Goal: Navigation & Orientation: Find specific page/section

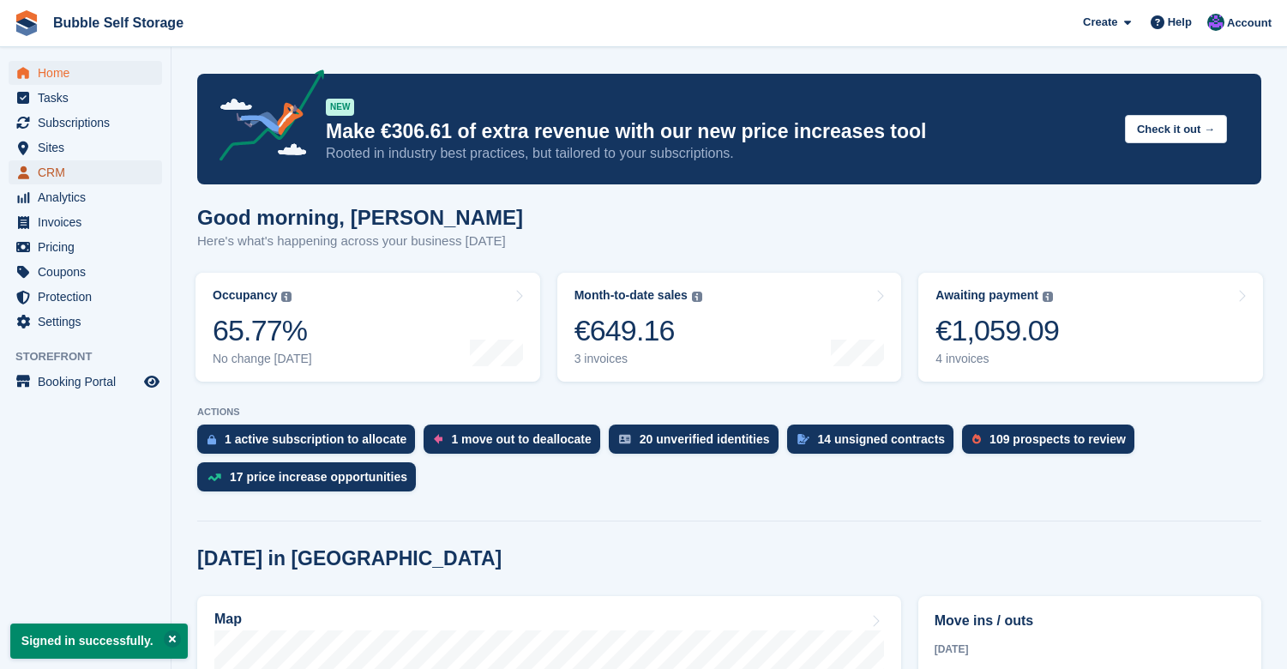
click at [69, 179] on span "CRM" at bounding box center [89, 172] width 103 height 24
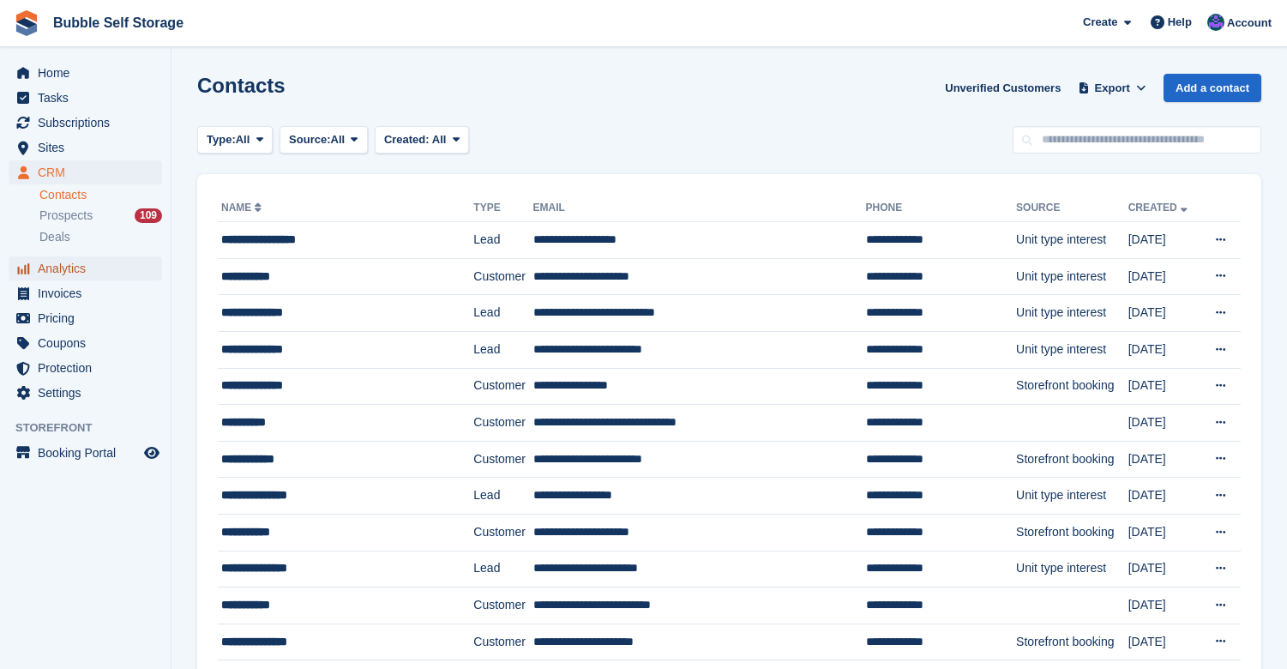
click at [90, 276] on span "Analytics" at bounding box center [89, 268] width 103 height 24
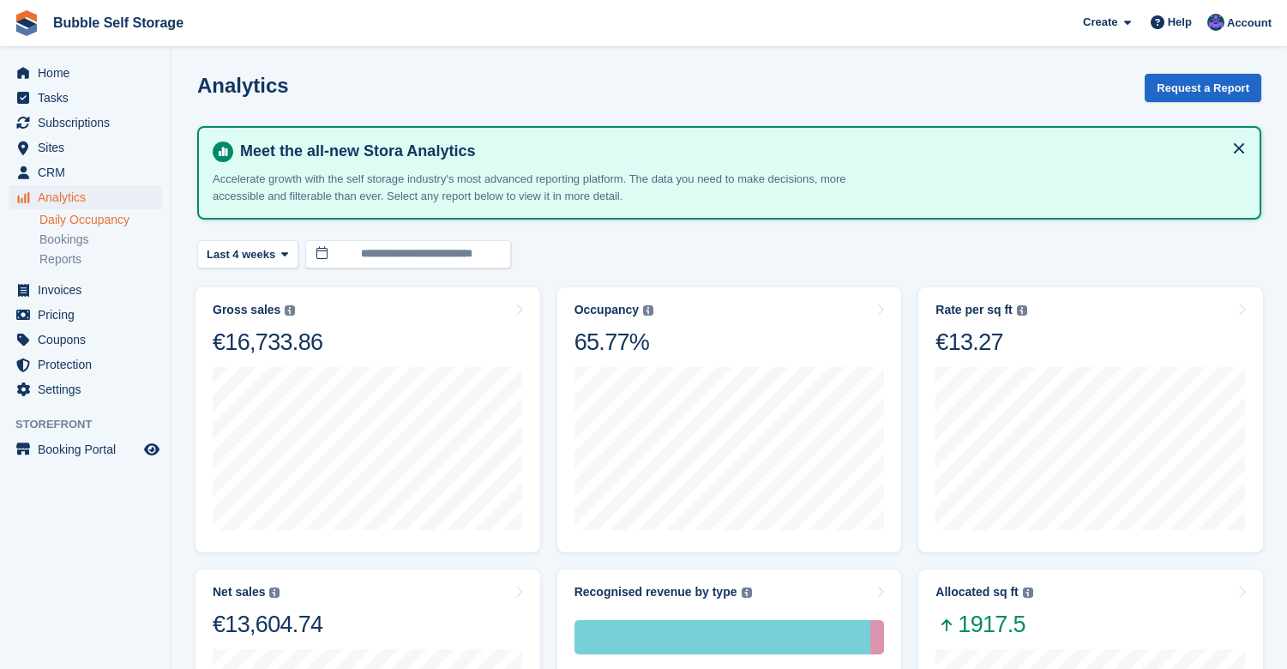
click at [114, 224] on link "Daily Occupancy" at bounding box center [100, 220] width 123 height 16
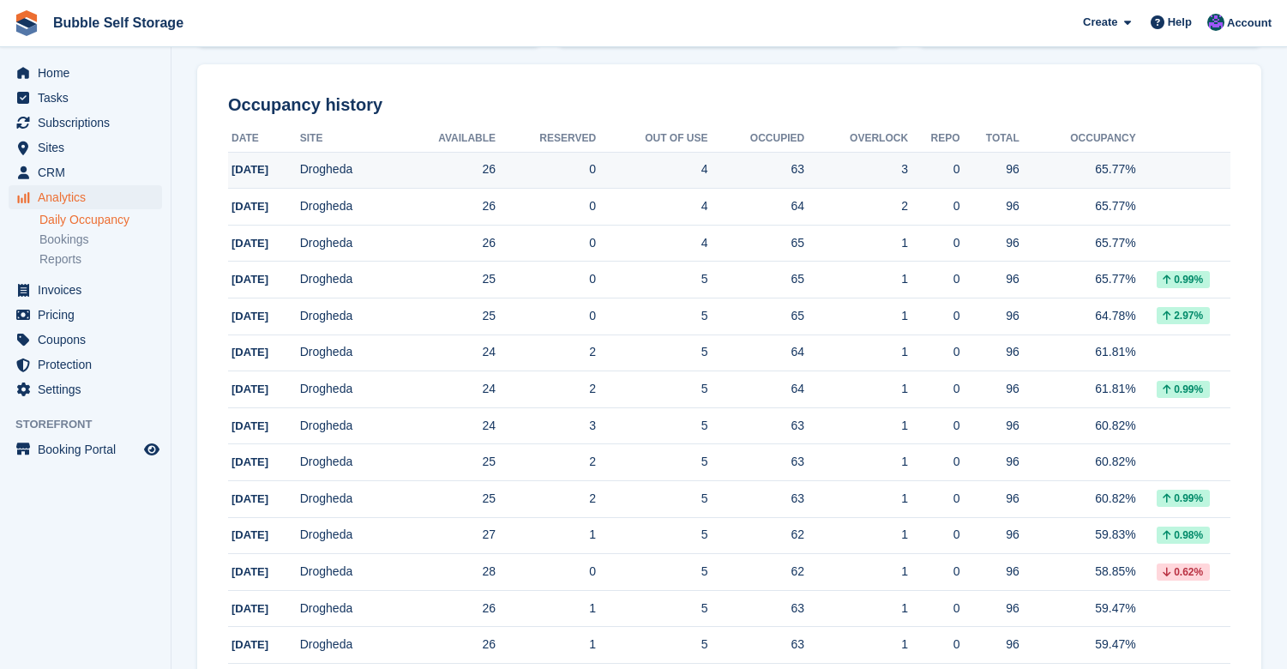
scroll to position [257, 0]
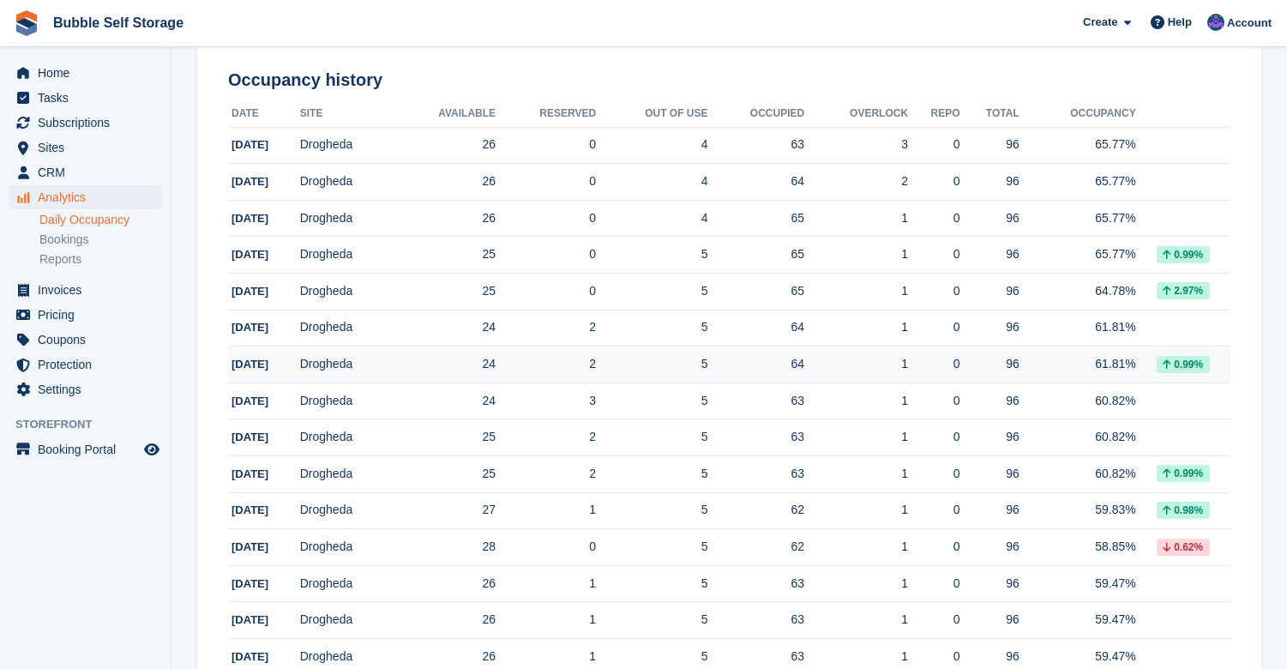
click at [364, 361] on td "Drogheda" at bounding box center [346, 364] width 93 height 37
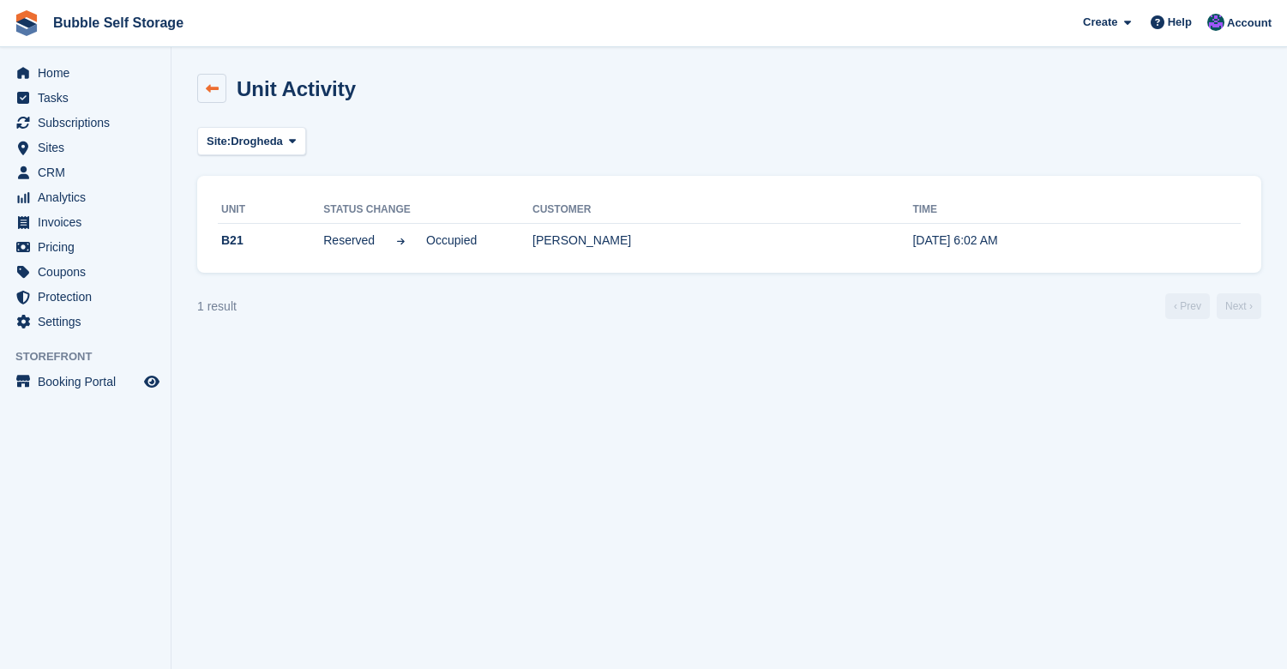
click at [217, 93] on icon at bounding box center [212, 88] width 13 height 13
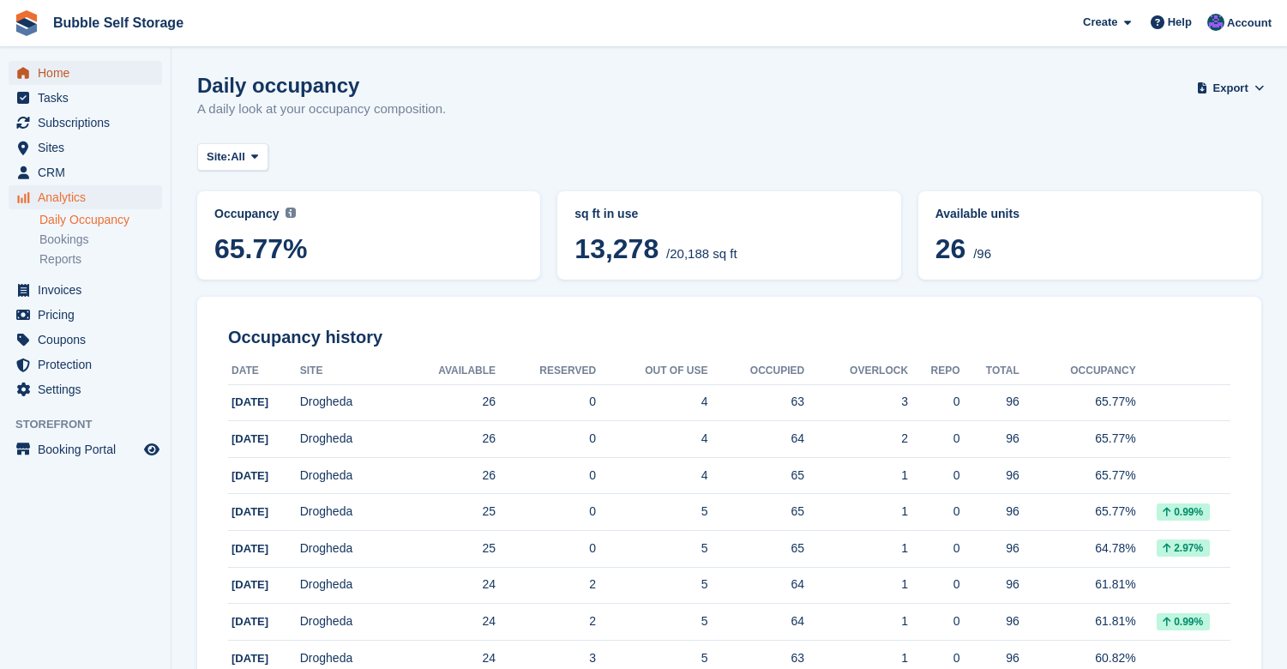
click at [57, 82] on span "Home" at bounding box center [89, 73] width 103 height 24
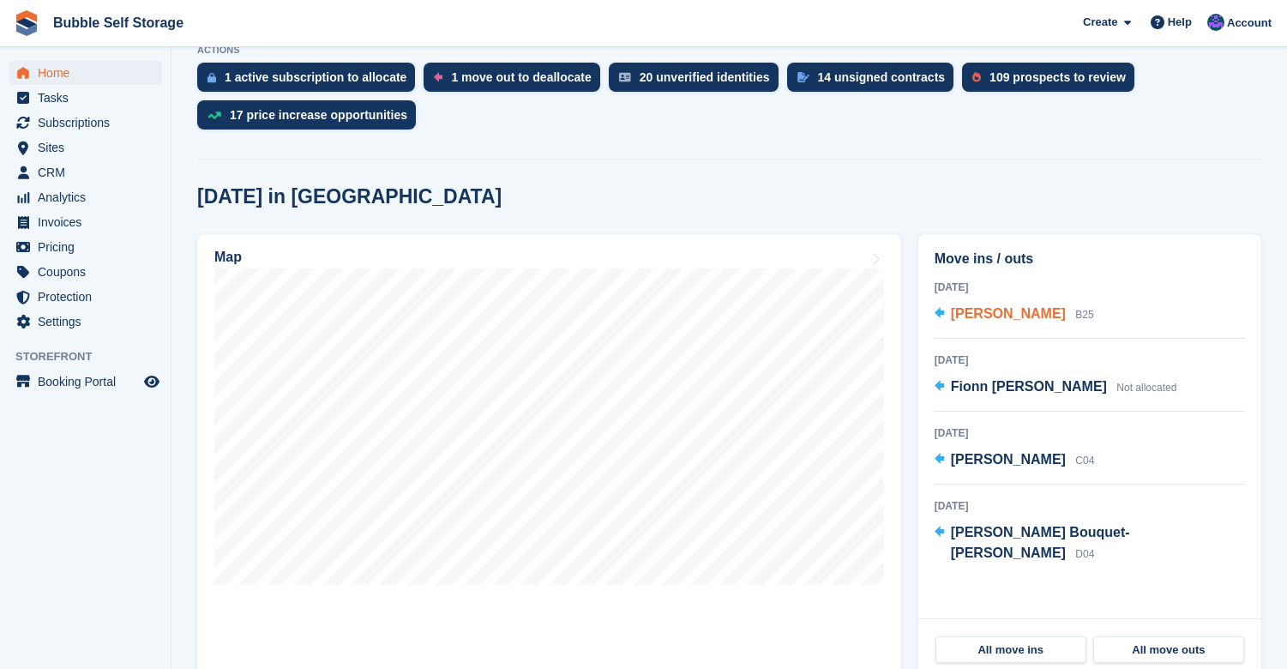
scroll to position [514, 0]
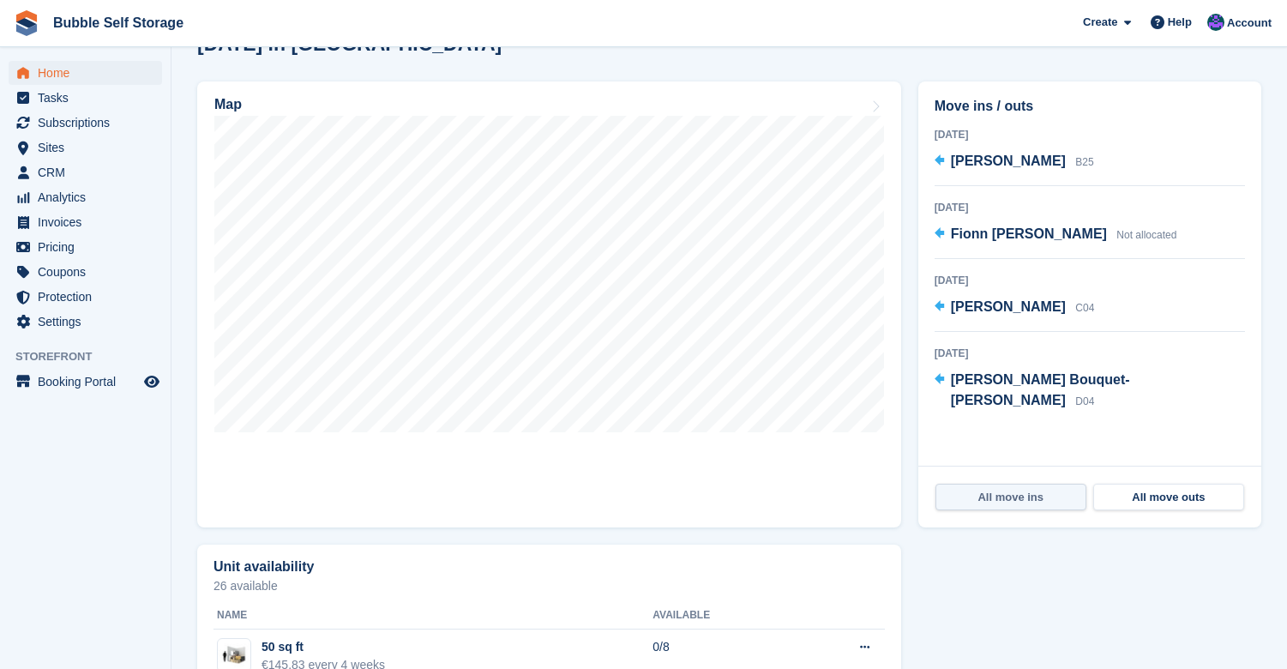
click at [1009, 499] on link "All move ins" at bounding box center [1010, 496] width 151 height 27
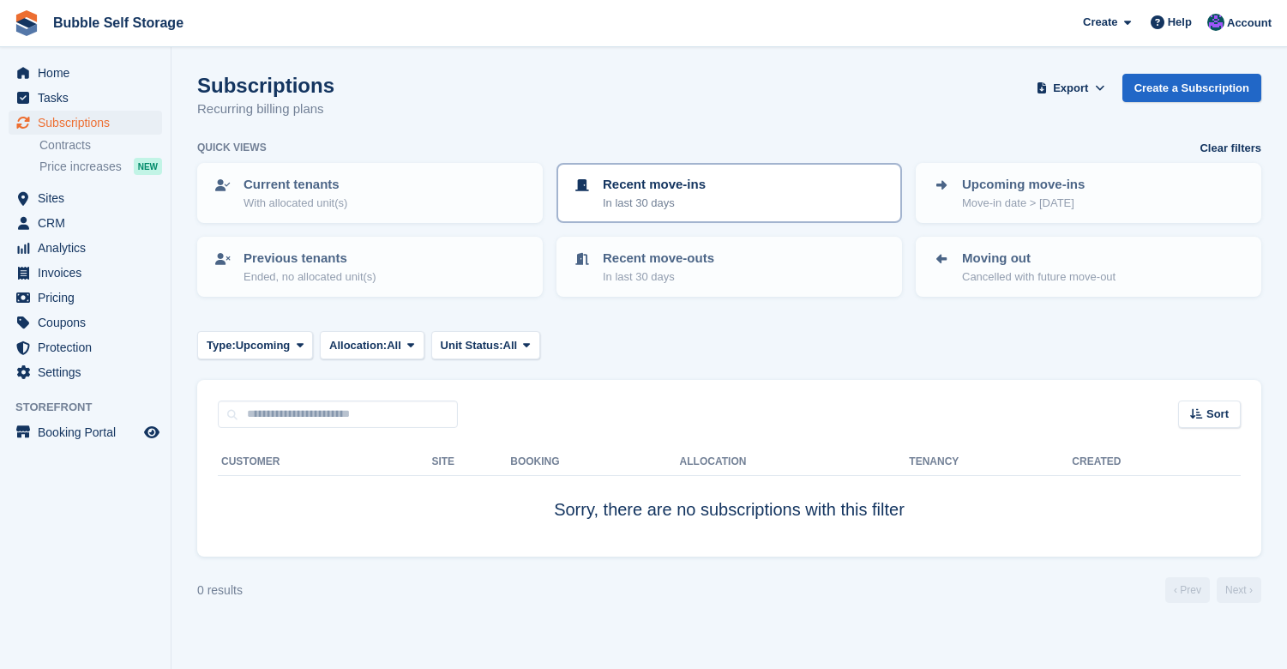
click at [676, 189] on p "Recent move-ins" at bounding box center [654, 185] width 103 height 20
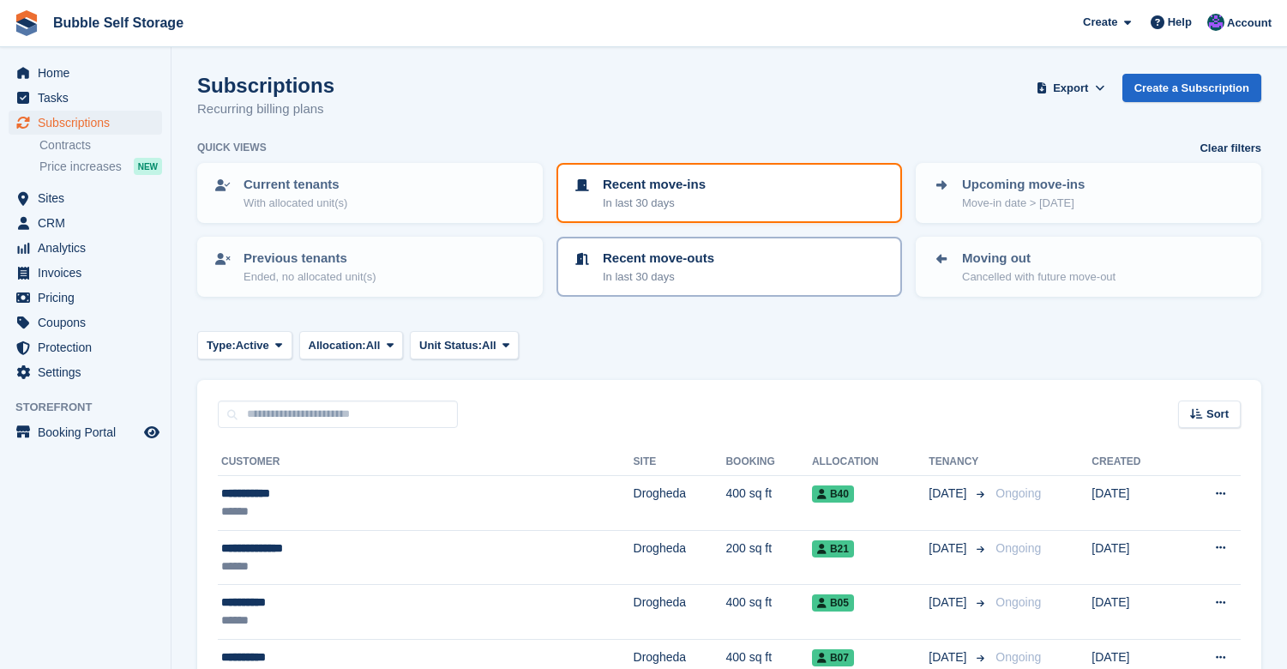
click at [664, 263] on p "Recent move-outs" at bounding box center [658, 259] width 111 height 20
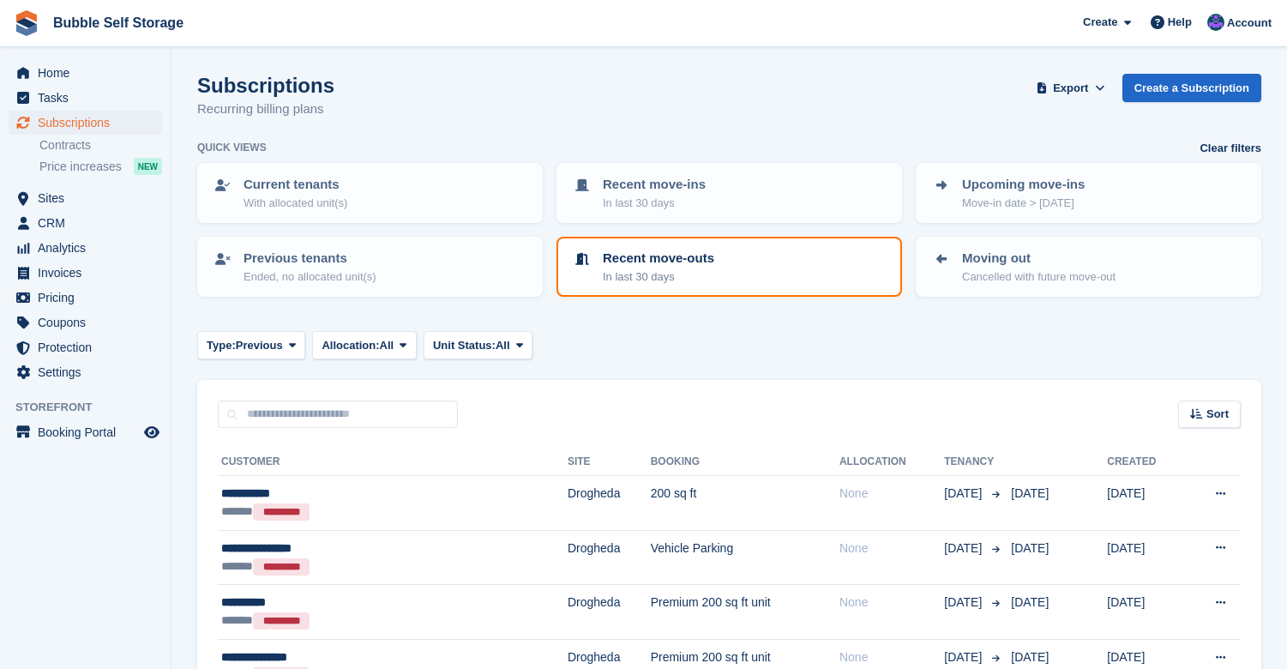
scroll to position [257, 0]
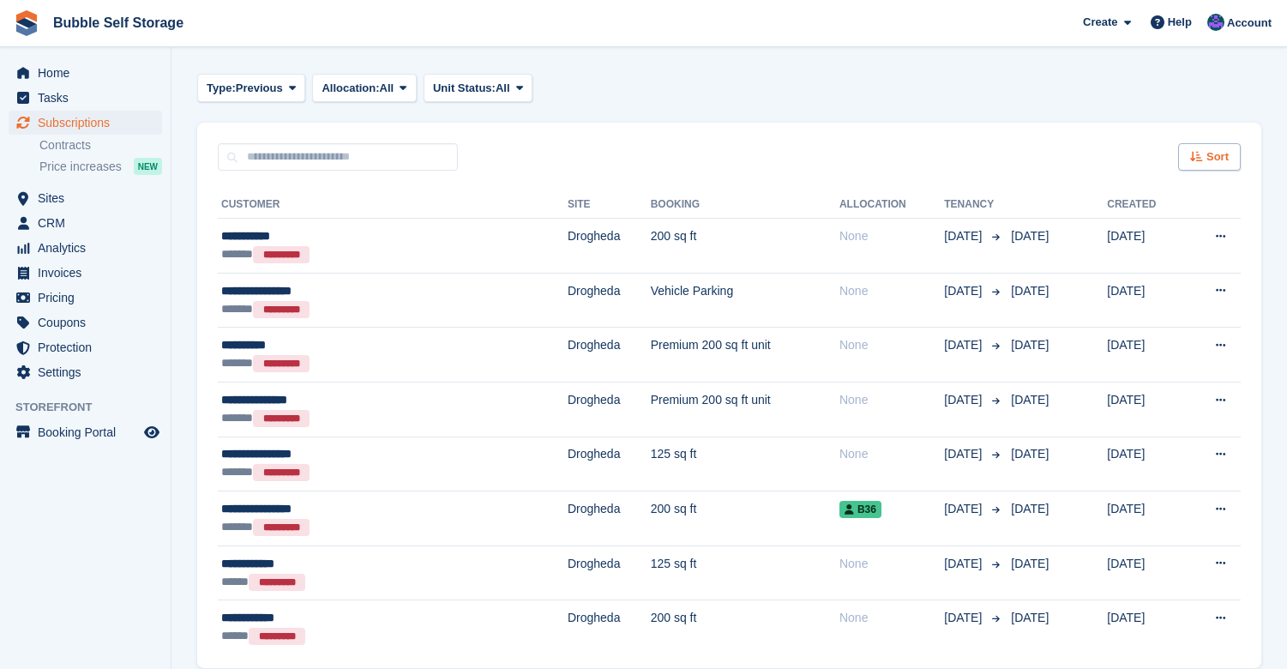
click at [1225, 151] on span "Sort" at bounding box center [1217, 156] width 22 height 17
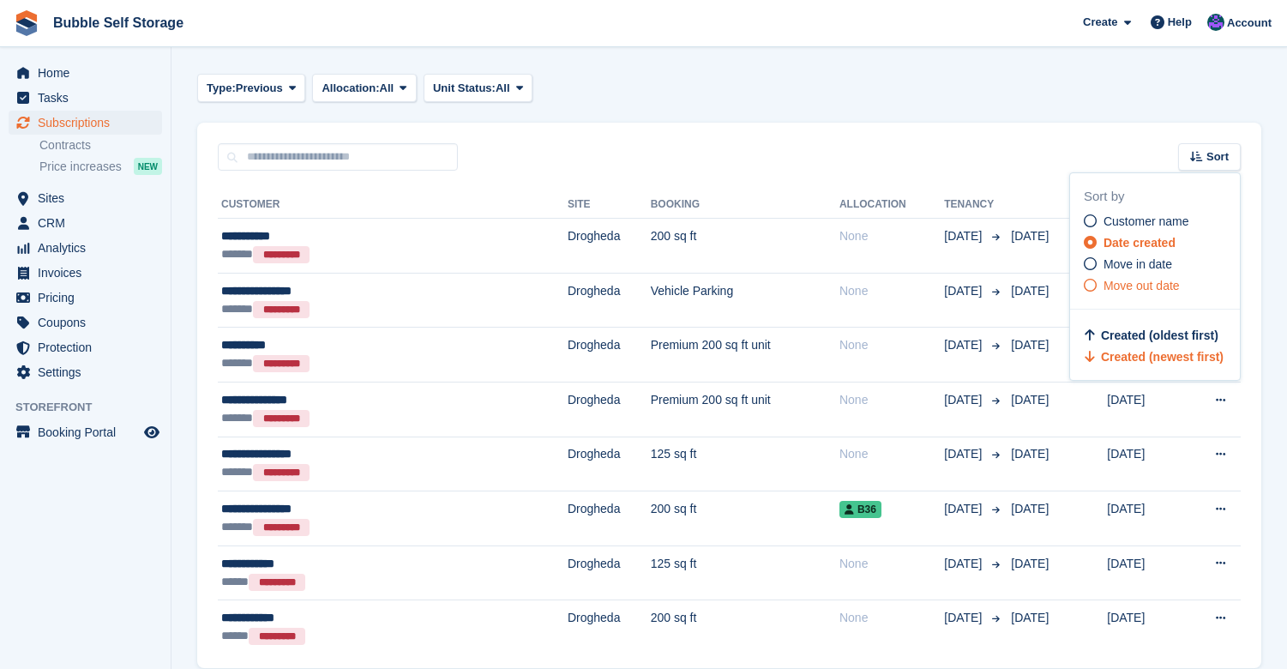
click at [1091, 286] on icon at bounding box center [1089, 285] width 13 height 13
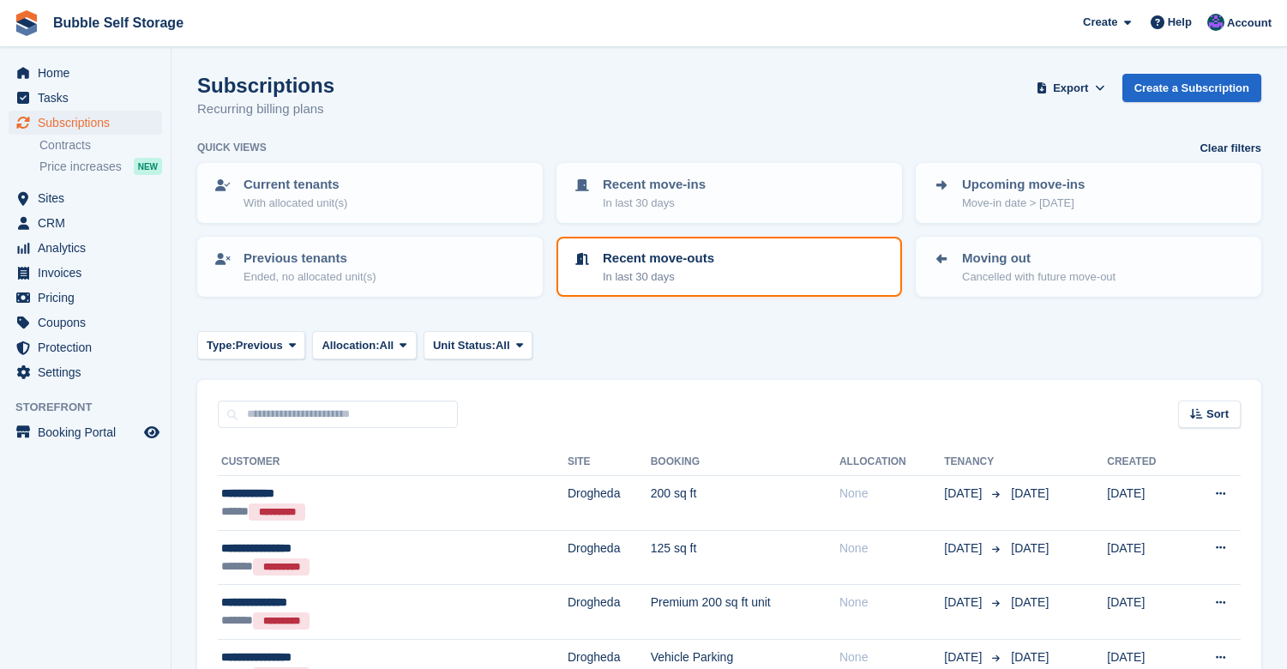
scroll to position [328, 0]
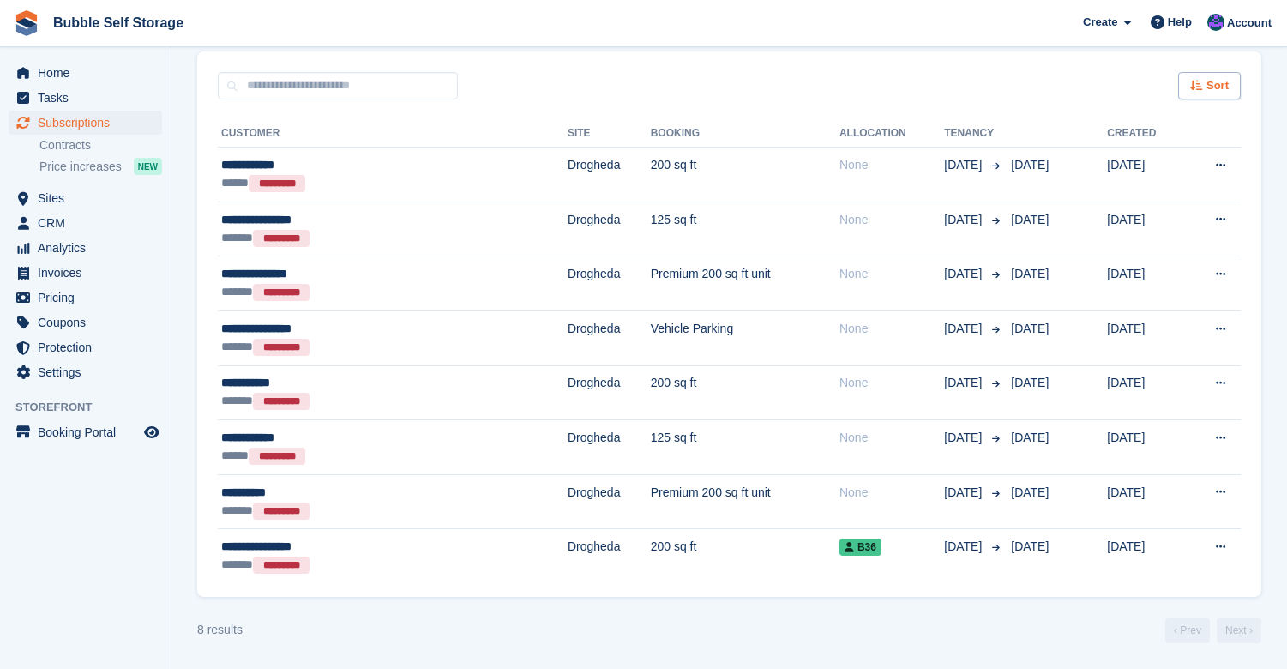
click at [1218, 92] on span "Sort" at bounding box center [1217, 85] width 22 height 17
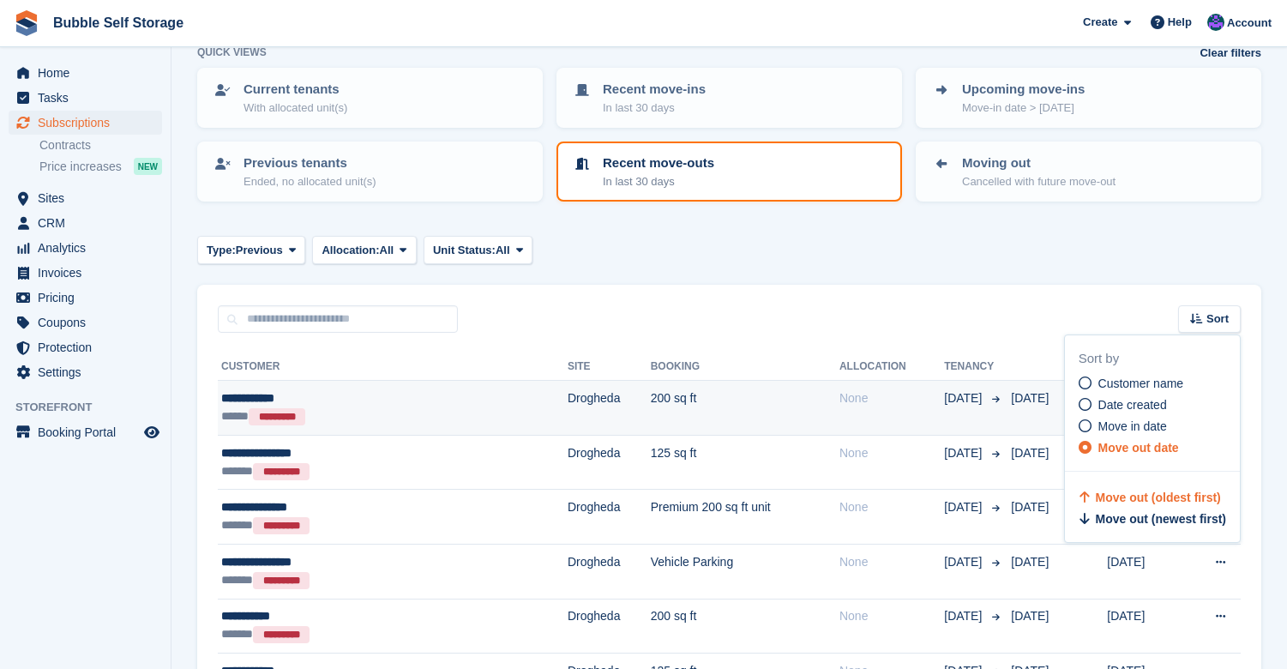
scroll to position [0, 0]
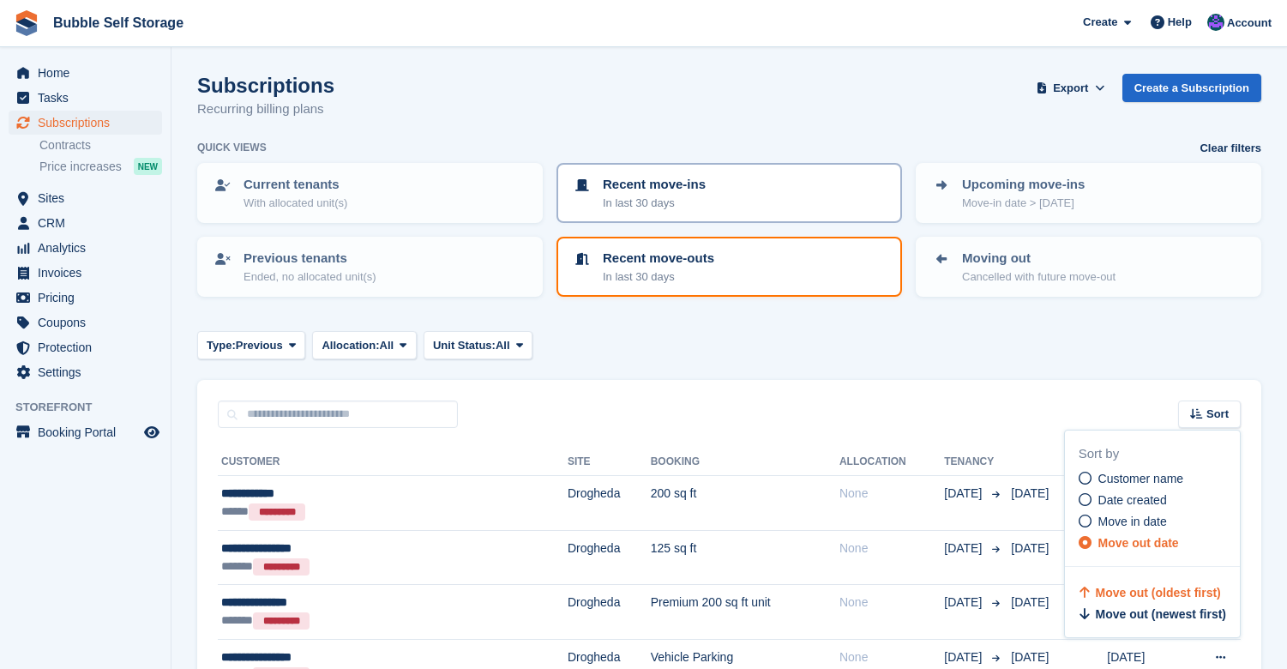
click at [718, 200] on div "Recent move-ins In last 30 days" at bounding box center [729, 193] width 315 height 36
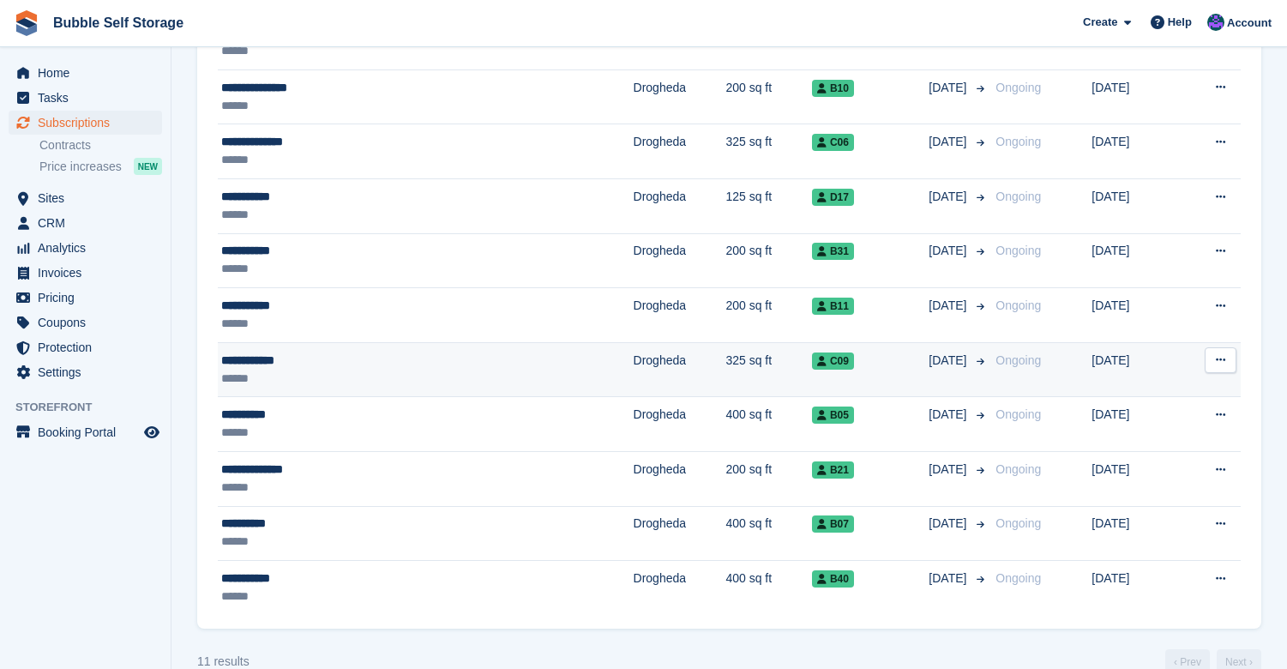
scroll to position [492, 0]
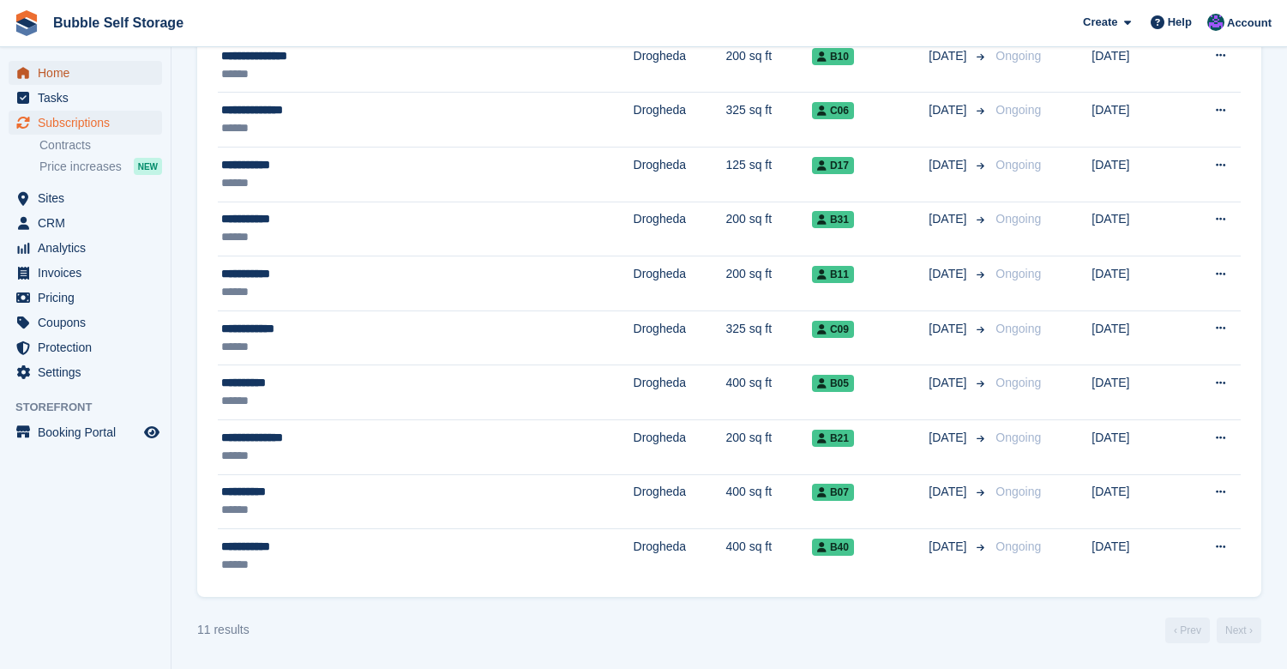
click at [58, 73] on span "Home" at bounding box center [89, 73] width 103 height 24
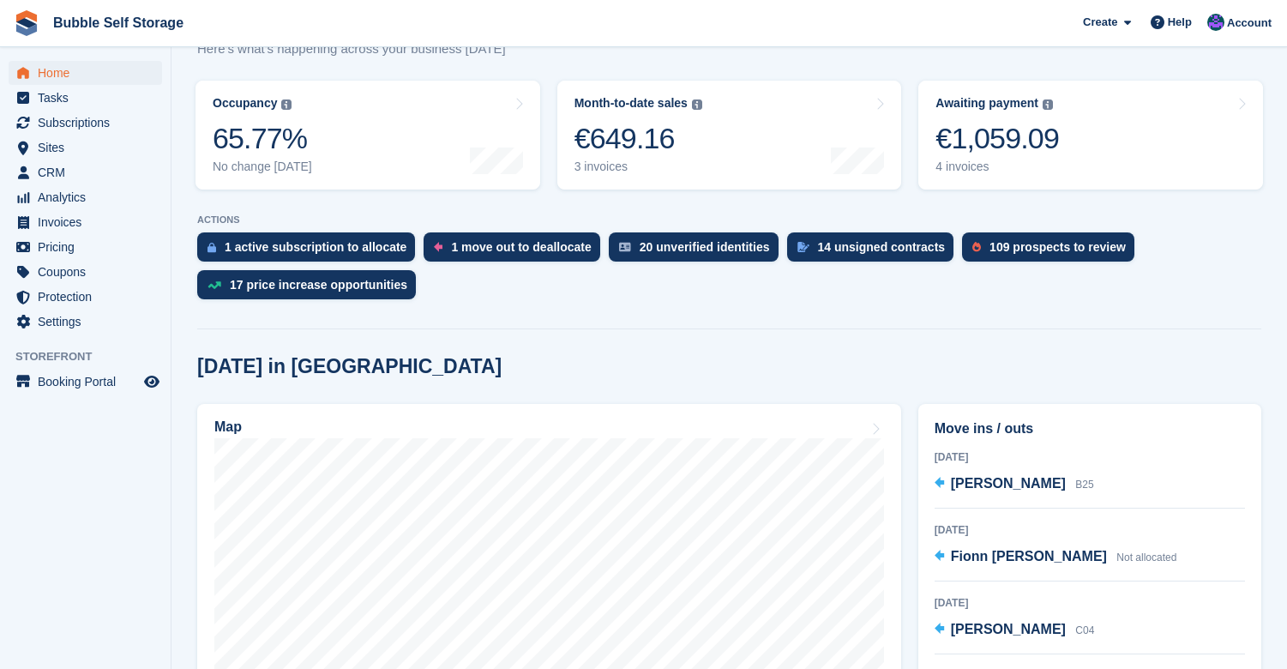
scroll to position [178, 0]
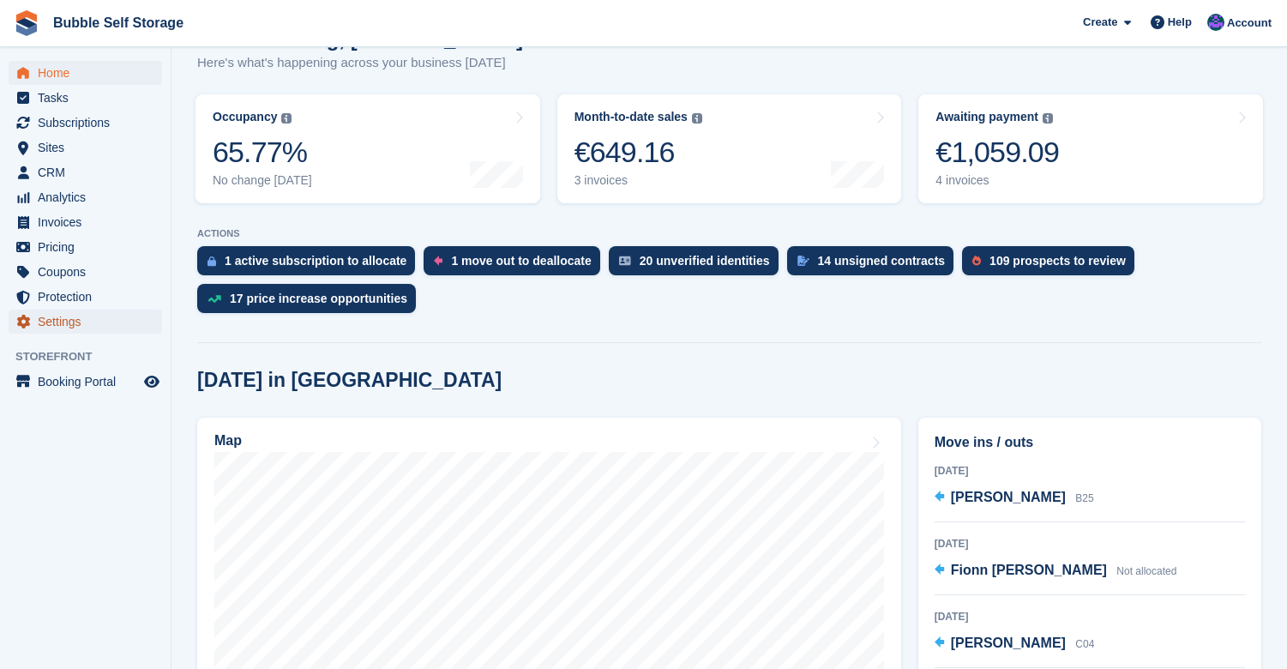
click at [78, 326] on span "Settings" at bounding box center [89, 321] width 103 height 24
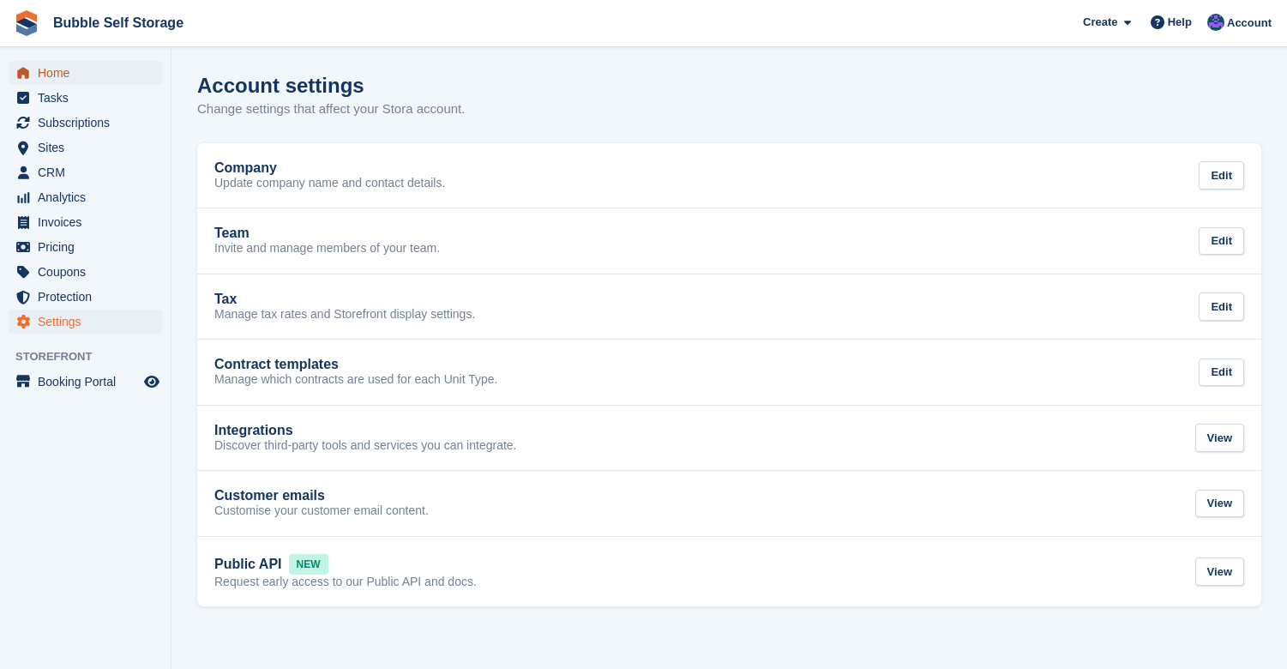
click at [58, 67] on span "Home" at bounding box center [89, 73] width 103 height 24
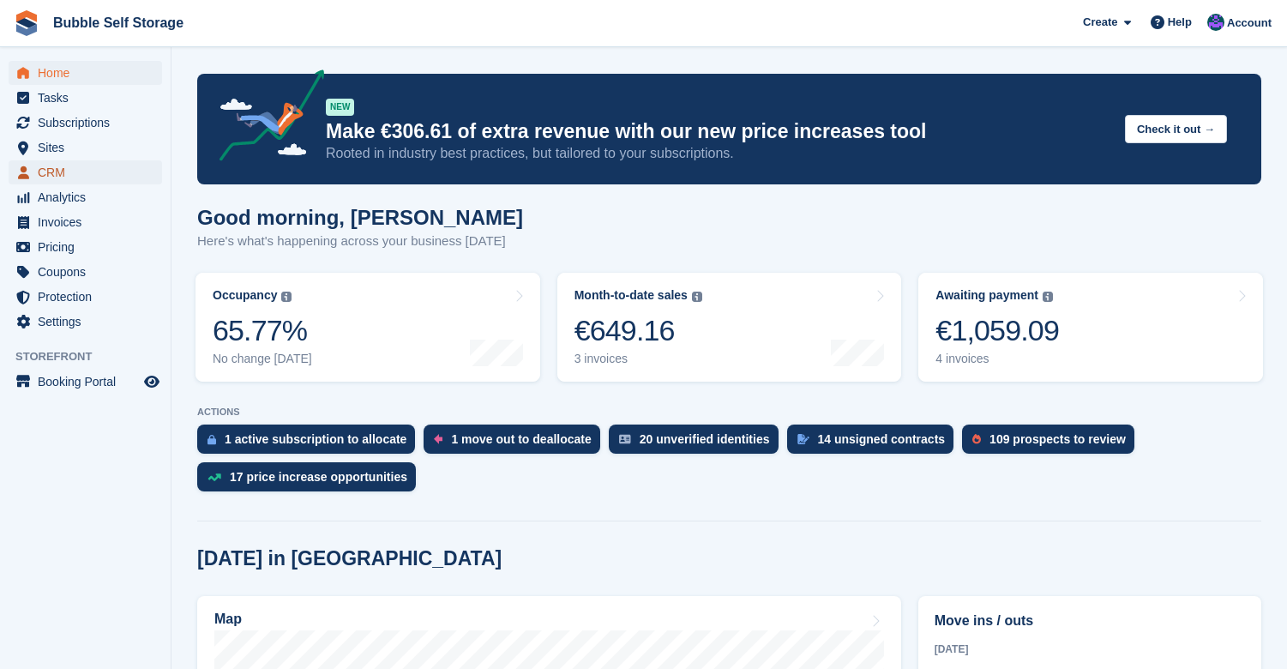
click at [45, 173] on span "CRM" at bounding box center [89, 172] width 103 height 24
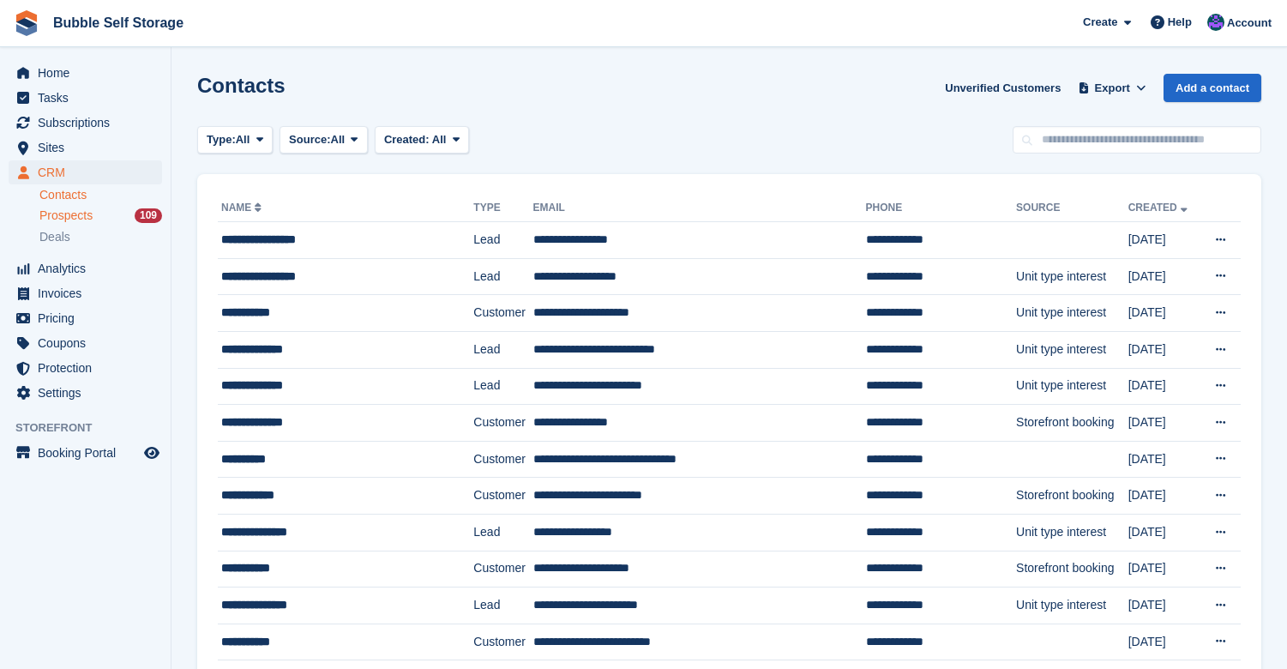
click at [57, 213] on span "Prospects" at bounding box center [65, 215] width 53 height 16
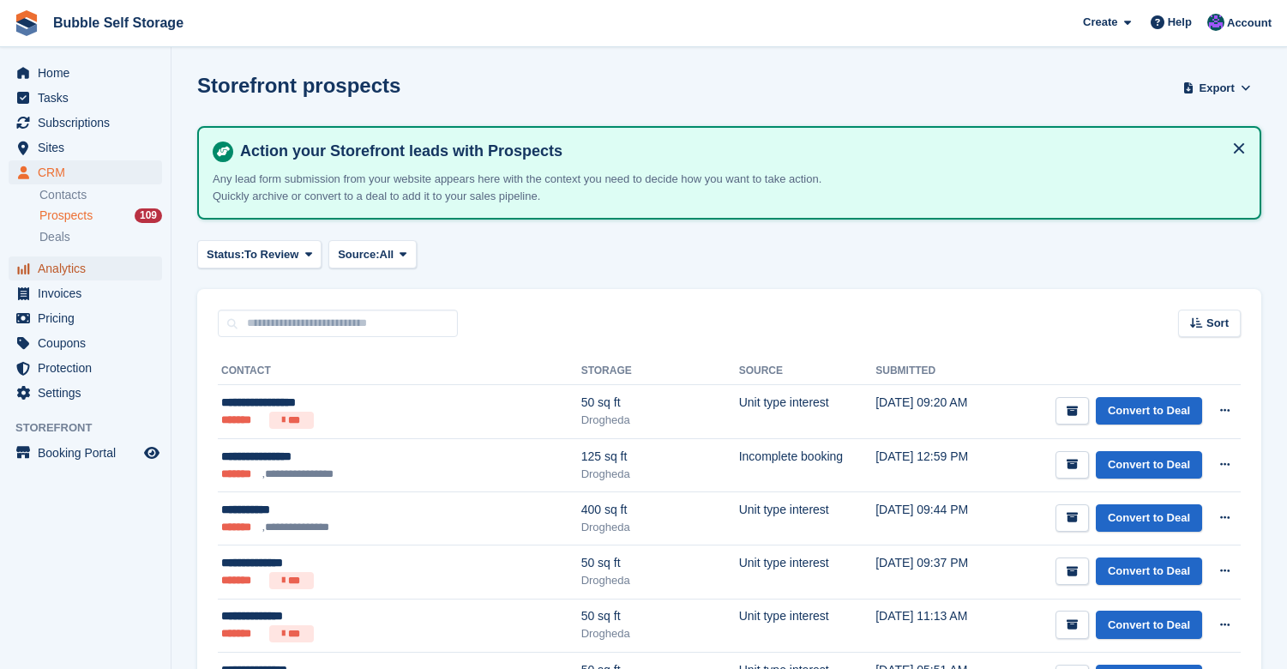
click at [58, 262] on span "Analytics" at bounding box center [89, 268] width 103 height 24
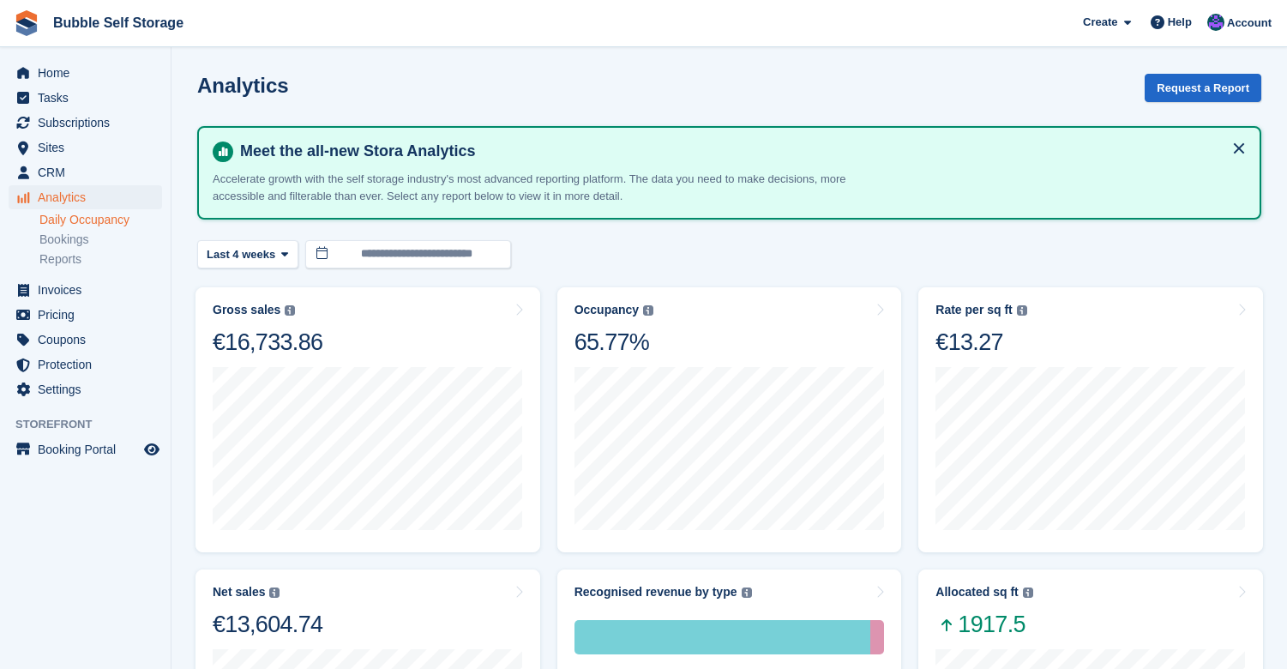
click at [65, 212] on link "Daily Occupancy" at bounding box center [100, 220] width 123 height 16
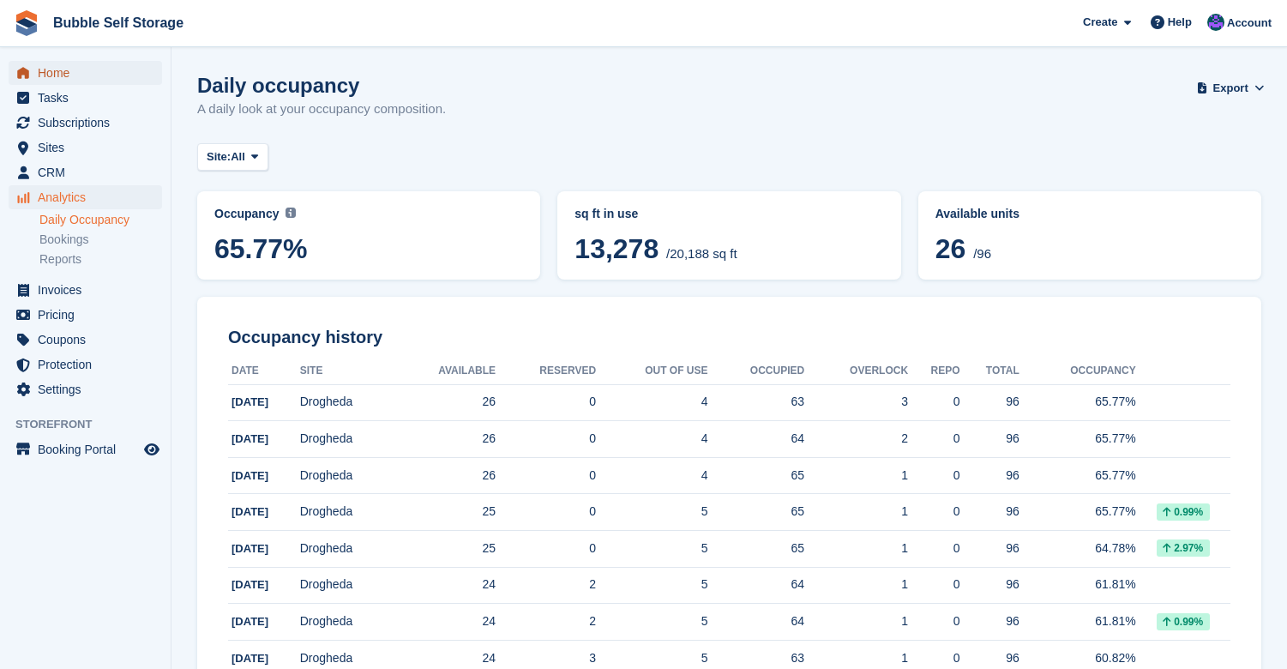
click at [69, 82] on span "Home" at bounding box center [89, 73] width 103 height 24
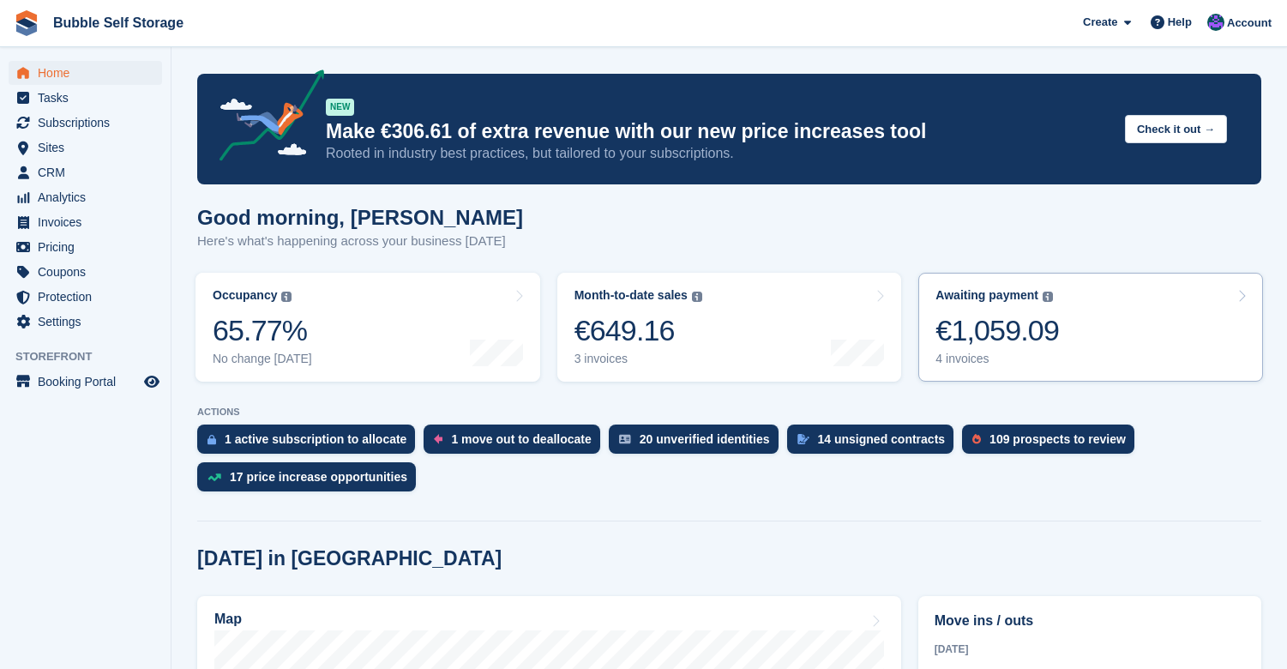
click at [1105, 358] on link "Awaiting payment The total outstanding balance on all open invoices. €1,059.09 …" at bounding box center [1090, 327] width 345 height 109
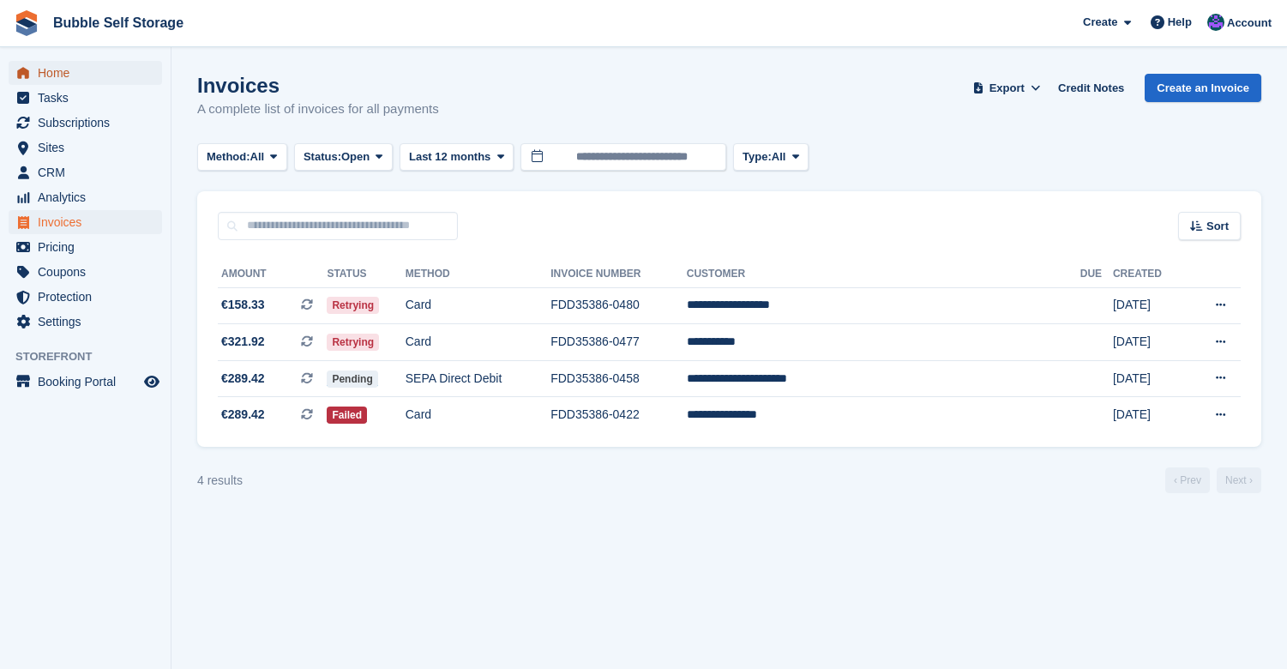
click at [56, 69] on span "Home" at bounding box center [89, 73] width 103 height 24
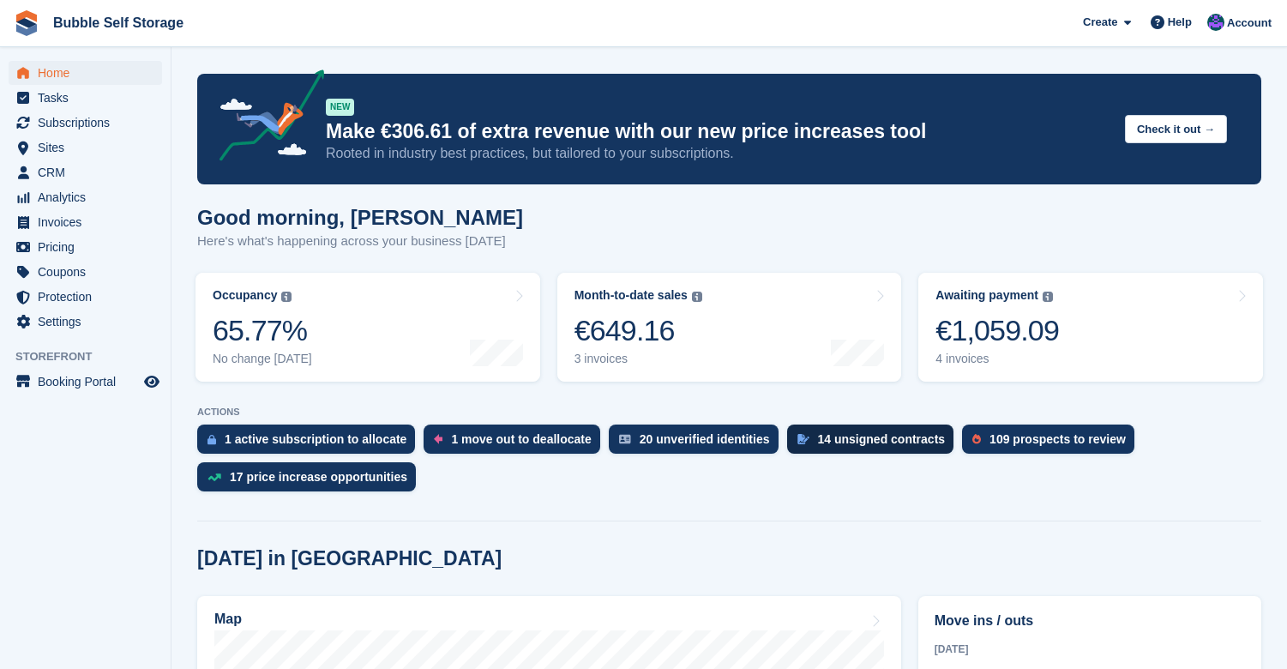
click at [864, 441] on div "14 unsigned contracts" at bounding box center [882, 439] width 128 height 14
